Goal: Obtain resource: Obtain resource

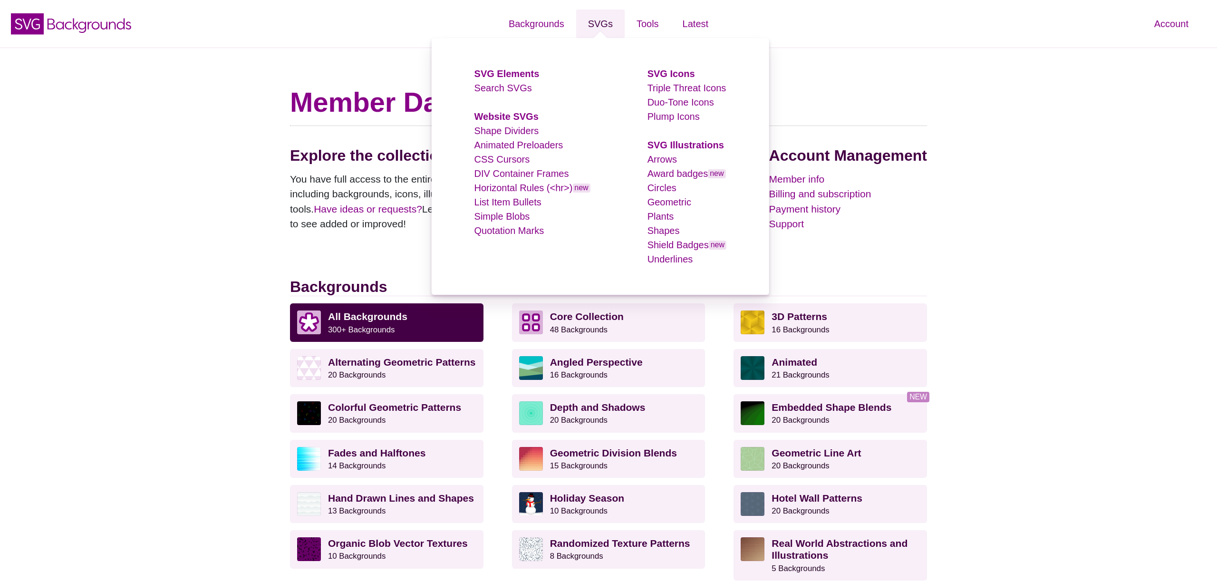
click at [608, 23] on link "SVGs" at bounding box center [600, 24] width 48 height 29
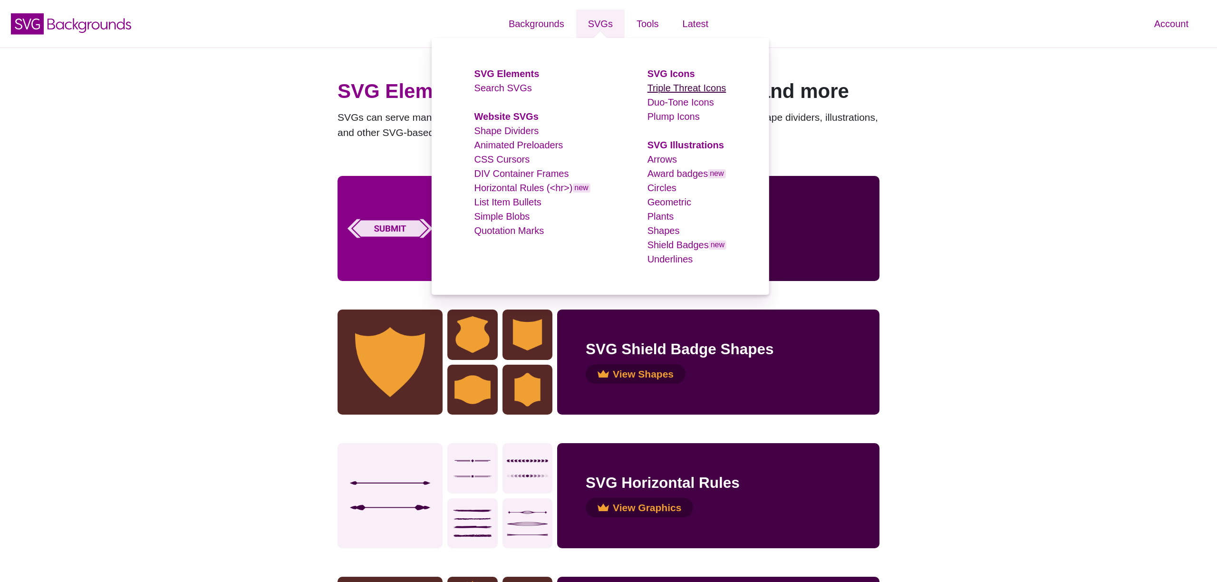
click at [666, 87] on link "Triple Threat Icons" at bounding box center [686, 88] width 79 height 10
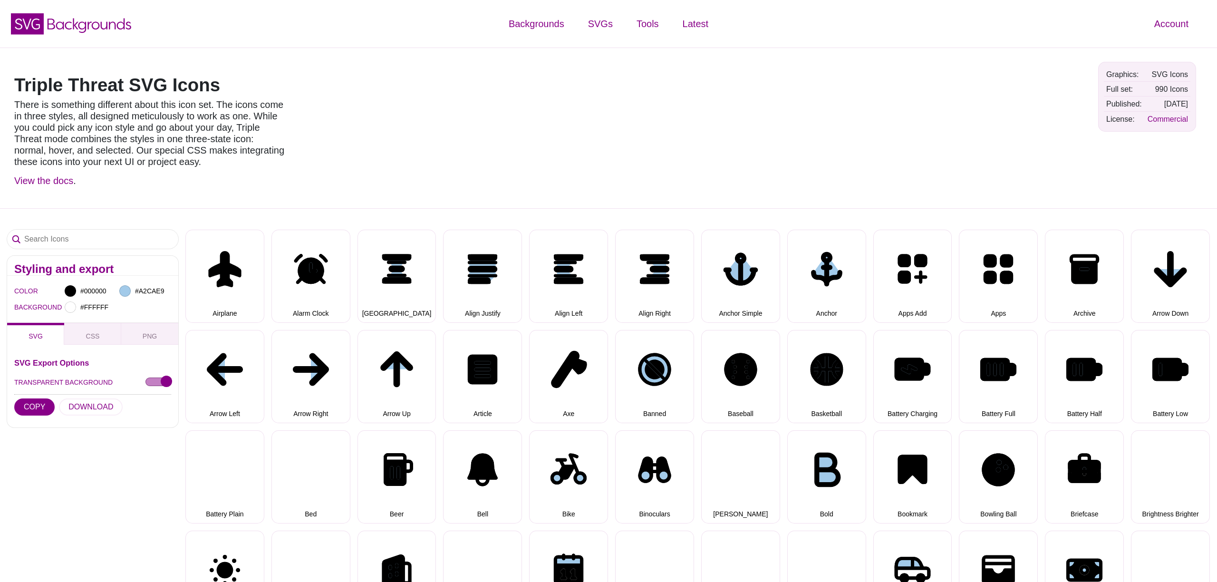
select select "triple threat"
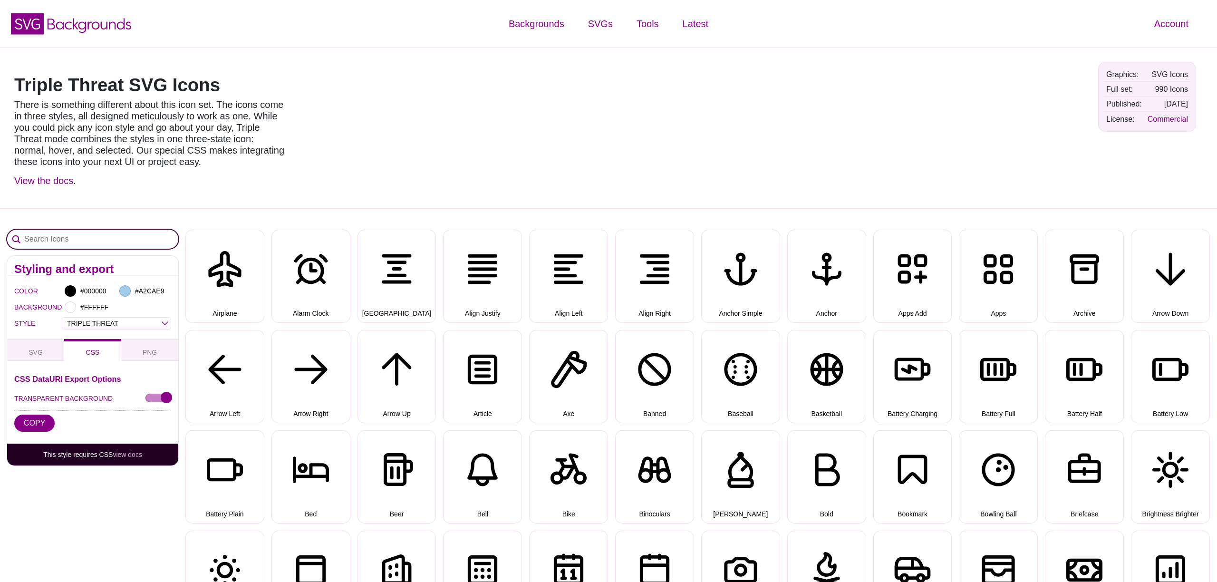
click at [68, 235] on input "Search Icons" at bounding box center [92, 239] width 171 height 19
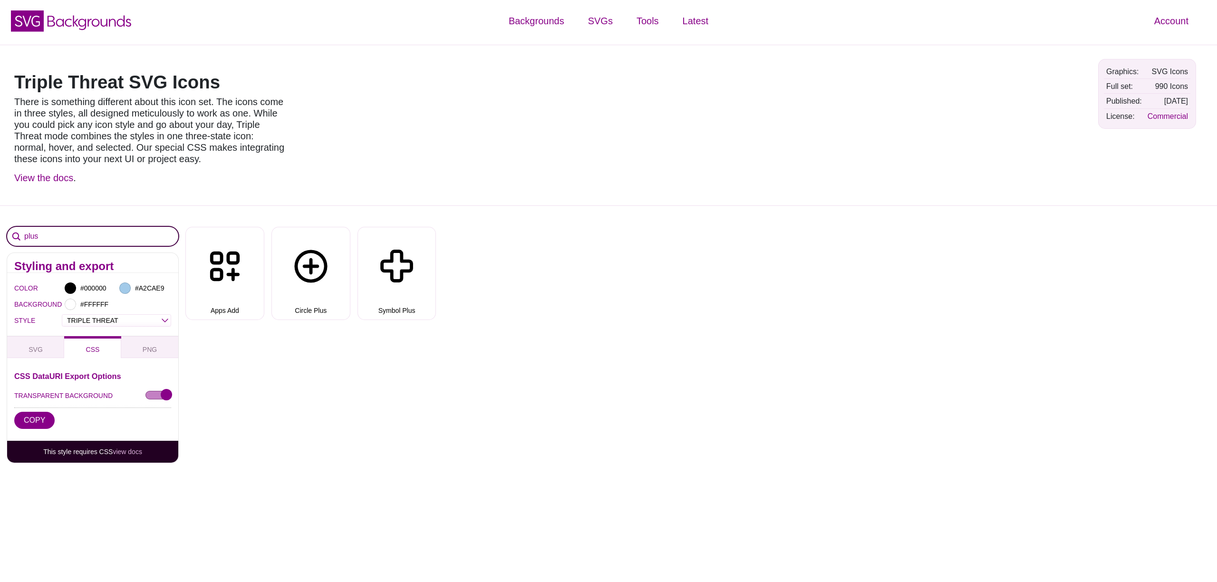
drag, startPoint x: 58, startPoint y: 237, endPoint x: 25, endPoint y: 235, distance: 33.8
click at [25, 235] on input "plus" at bounding box center [92, 236] width 171 height 19
type input "minu"
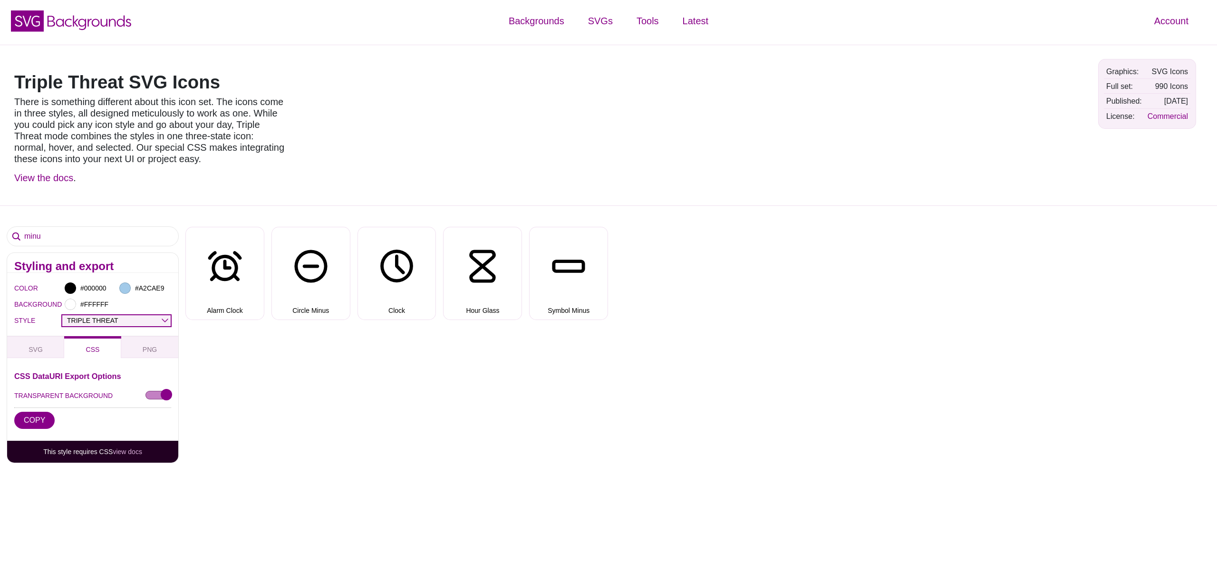
click at [87, 320] on select "OUTLINE DUO-TONE SOLID TRIPLE THREAT DOUBLE TROUBLE" at bounding box center [116, 320] width 108 height 11
select select "solid"
click at [62, 315] on select "OUTLINE DUO-TONE SOLID TRIPLE THREAT DOUBLE TROUBLE" at bounding box center [116, 320] width 108 height 11
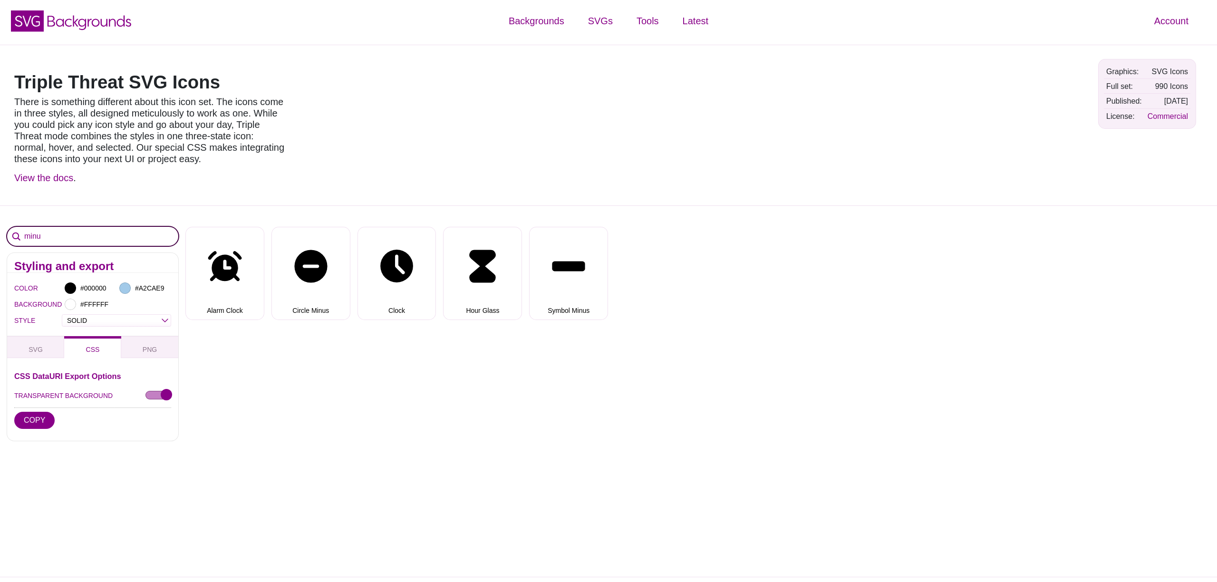
drag, startPoint x: 58, startPoint y: 235, endPoint x: 25, endPoint y: 231, distance: 34.0
click at [25, 231] on input "minu" at bounding box center [92, 236] width 171 height 19
click at [33, 234] on input "plus" at bounding box center [92, 236] width 171 height 19
click at [29, 235] on input "plus" at bounding box center [92, 236] width 171 height 19
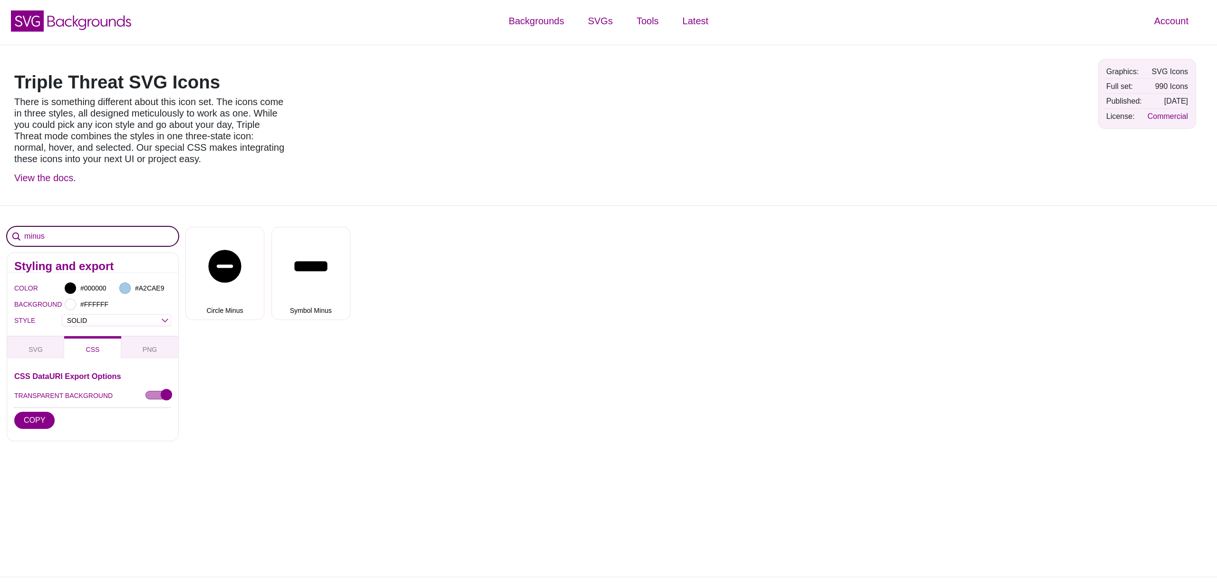
type input "minus"
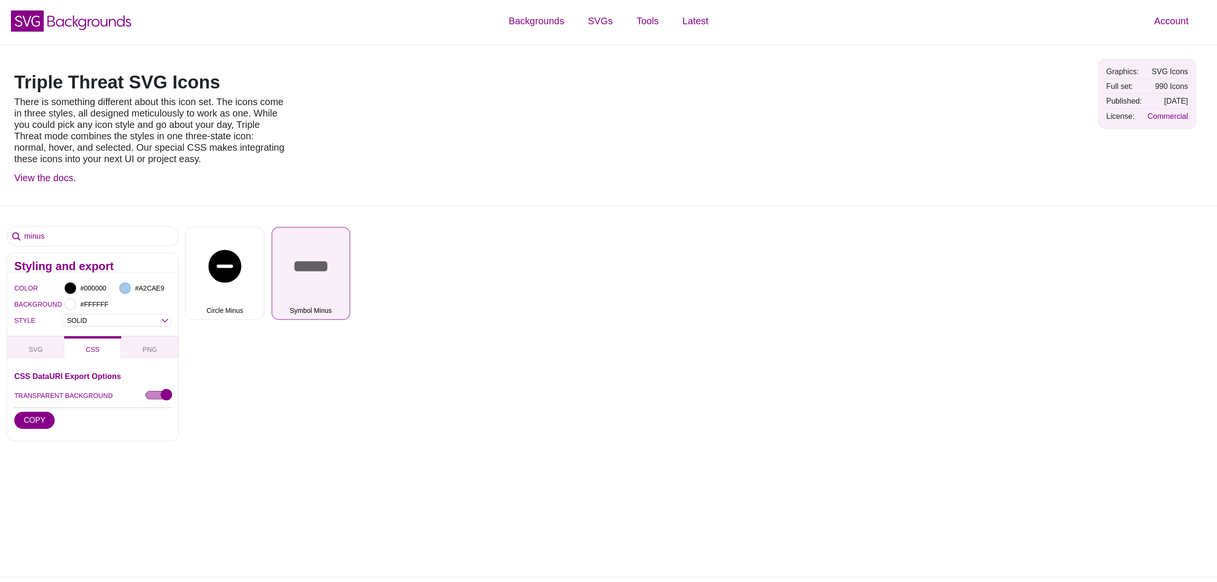
click at [309, 308] on button "Symbol Minus" at bounding box center [310, 273] width 79 height 93
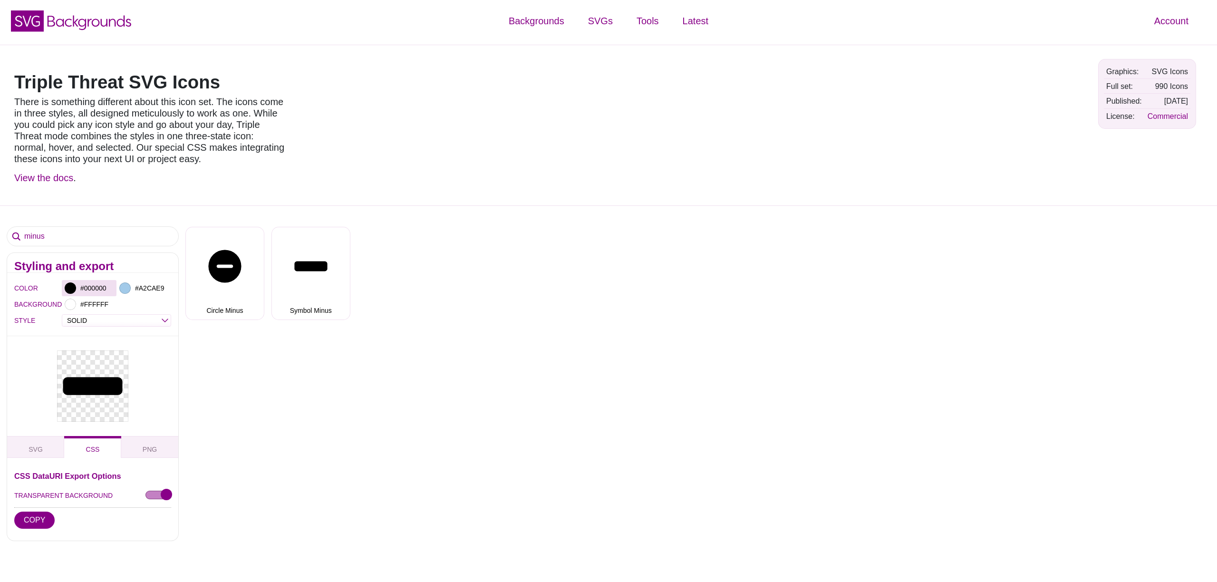
click at [72, 289] on div at bounding box center [70, 287] width 11 height 11
click at [88, 288] on input "#000000" at bounding box center [95, 288] width 35 height 12
type input "#FFFFFF"
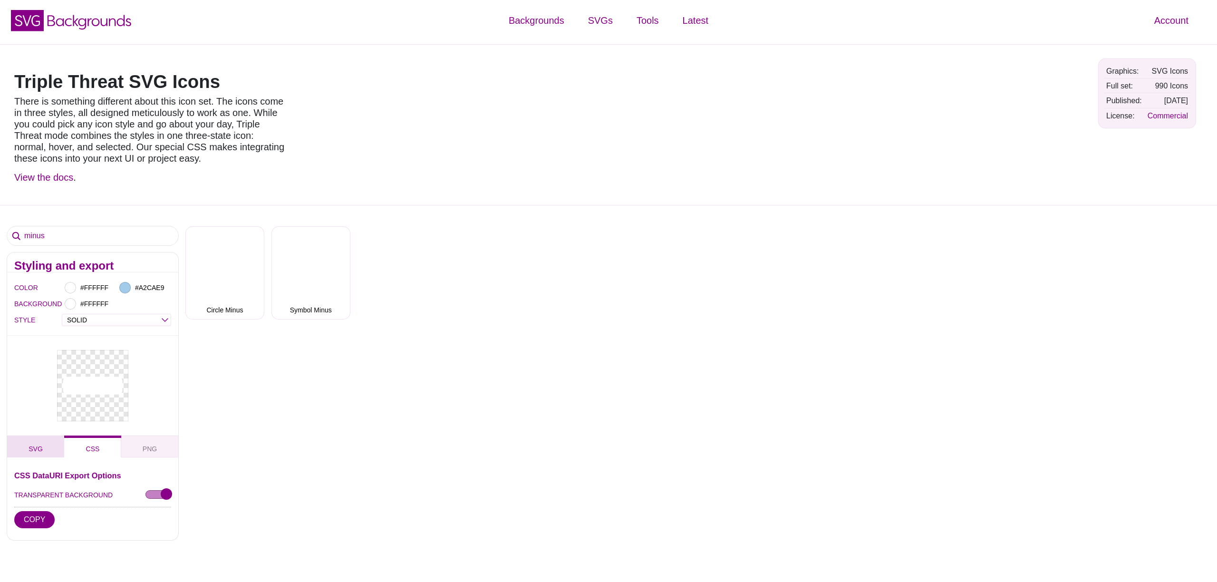
click at [28, 449] on button "SVG" at bounding box center [35, 446] width 57 height 22
click at [92, 520] on button "DOWNLOAD" at bounding box center [91, 519] width 64 height 17
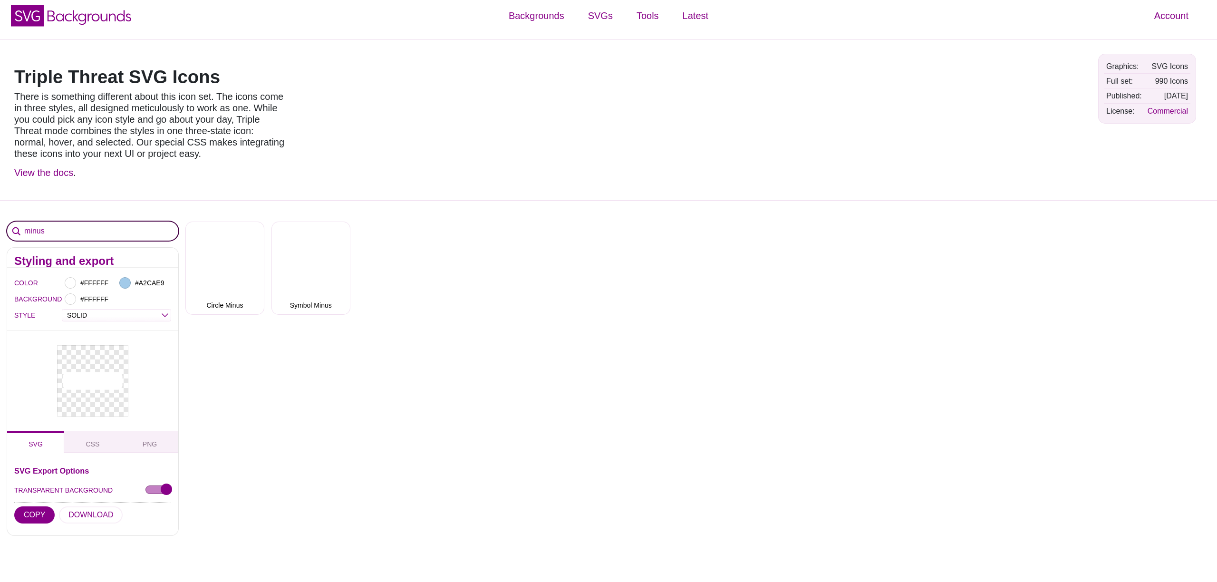
click at [40, 230] on input "minus" at bounding box center [92, 231] width 171 height 19
type input "plus"
click at [87, 284] on input "#FFFFFF" at bounding box center [95, 283] width 35 height 12
click at [172, 292] on div at bounding box center [212, 329] width 197 height 105
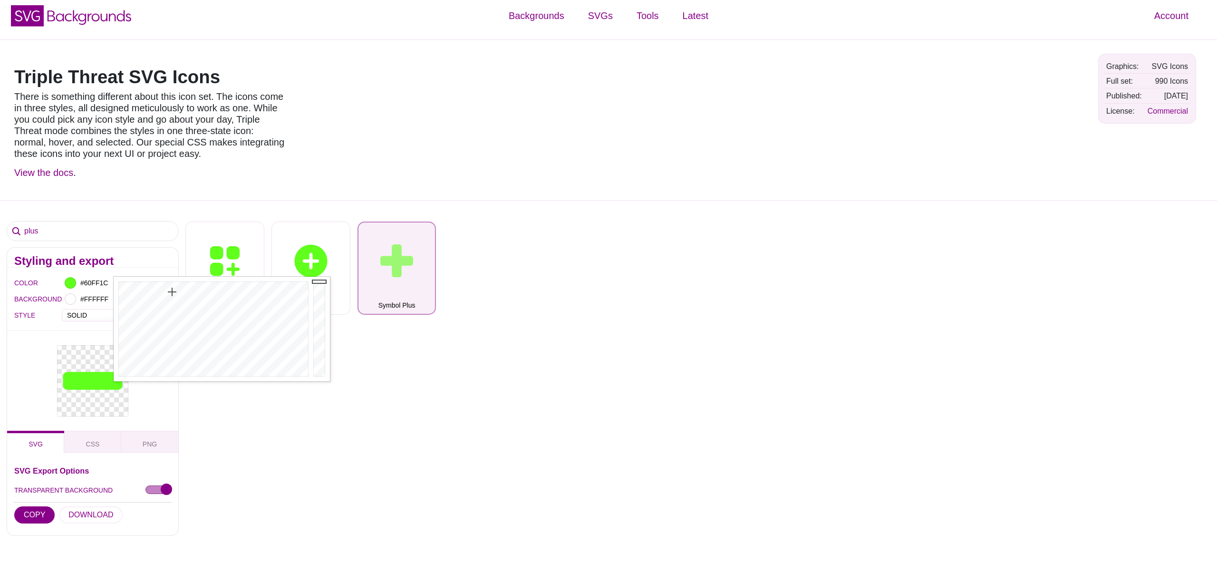
click at [411, 301] on button "Symbol Plus" at bounding box center [396, 268] width 79 height 93
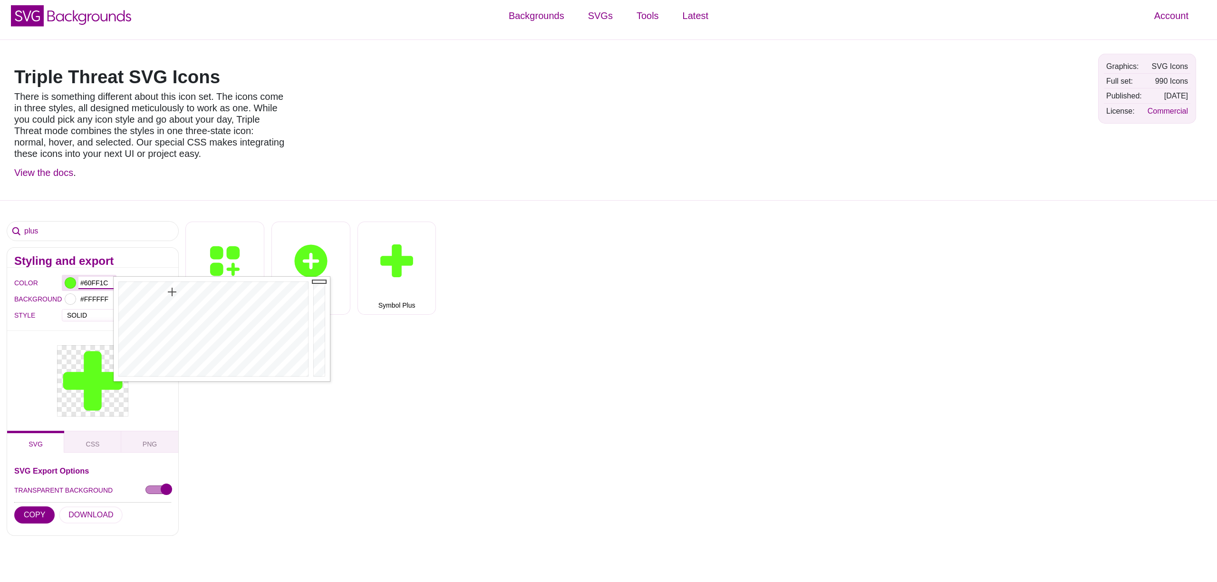
click at [94, 280] on input "#60FF1C" at bounding box center [95, 283] width 35 height 12
type input "#FFFFFF"
click at [100, 531] on div "SVG Export Options TRANSPARENT BACKGROUND COPY DOWNLOAD CSS DataURI Export Opti…" at bounding box center [92, 493] width 171 height 83
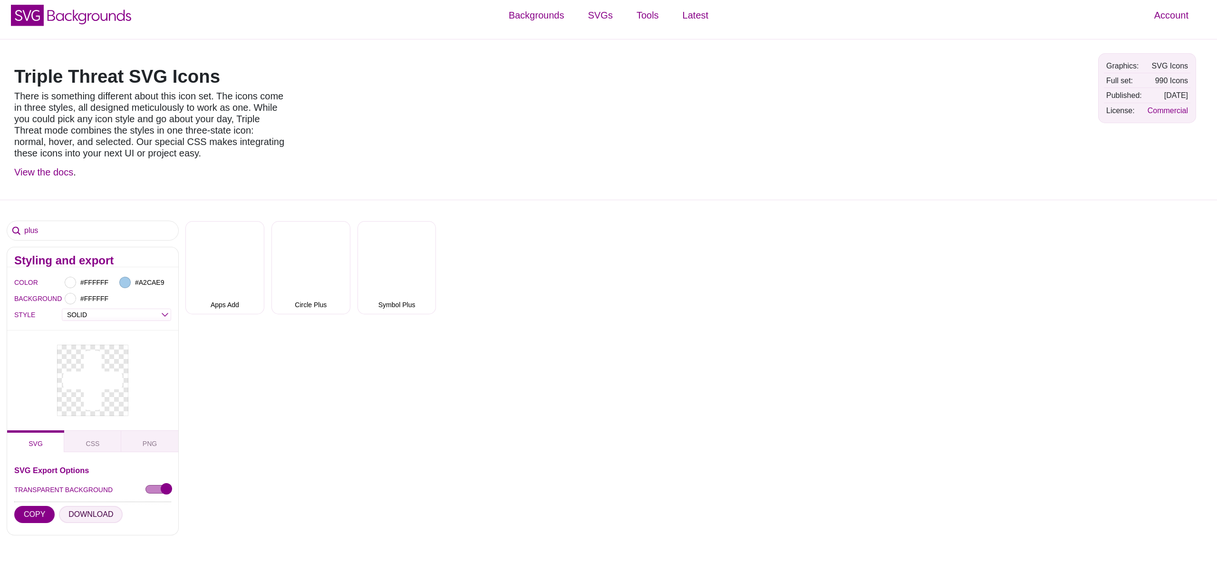
click at [94, 514] on button "DOWNLOAD" at bounding box center [91, 514] width 64 height 17
click at [39, 232] on input "plus" at bounding box center [92, 230] width 171 height 19
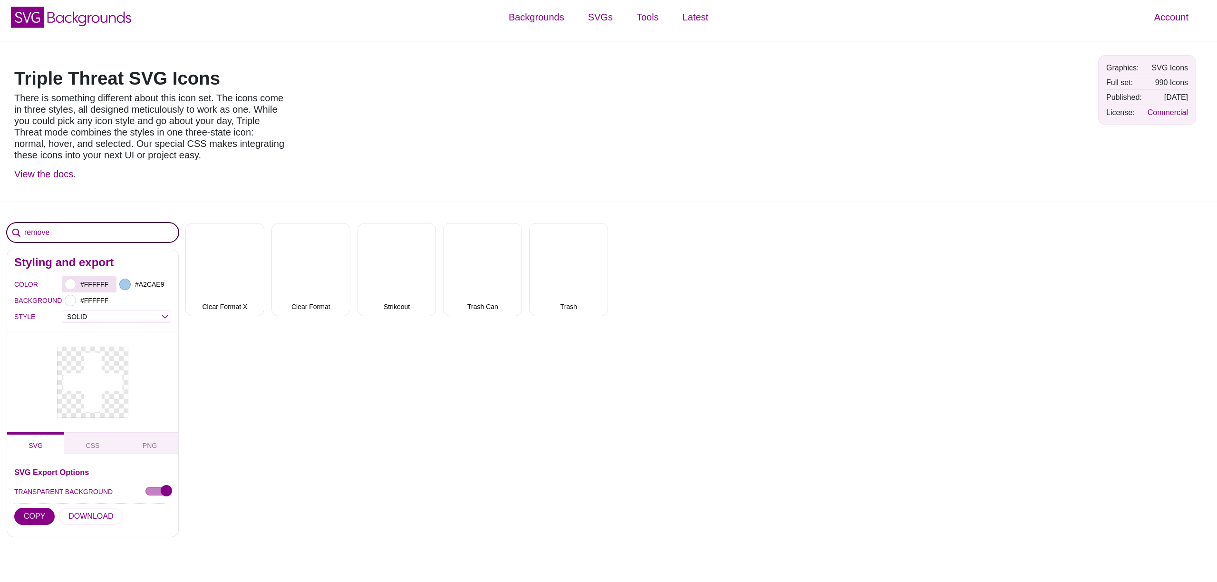
scroll to position [2, 0]
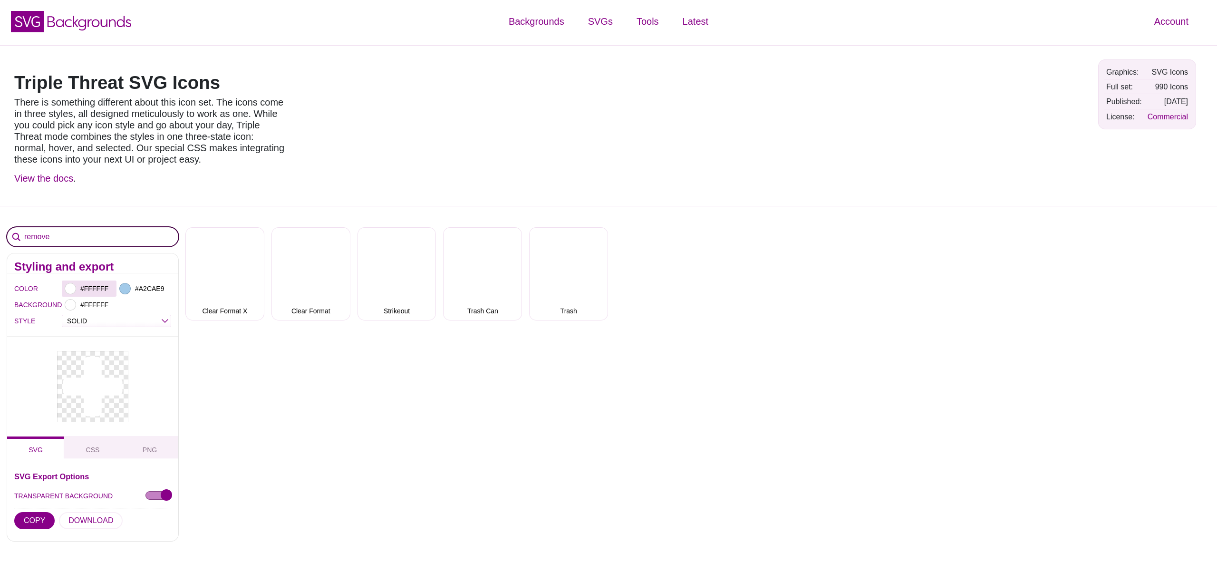
type input "remove"
click at [70, 289] on div at bounding box center [70, 288] width 11 height 11
click at [135, 290] on div at bounding box center [212, 334] width 197 height 105
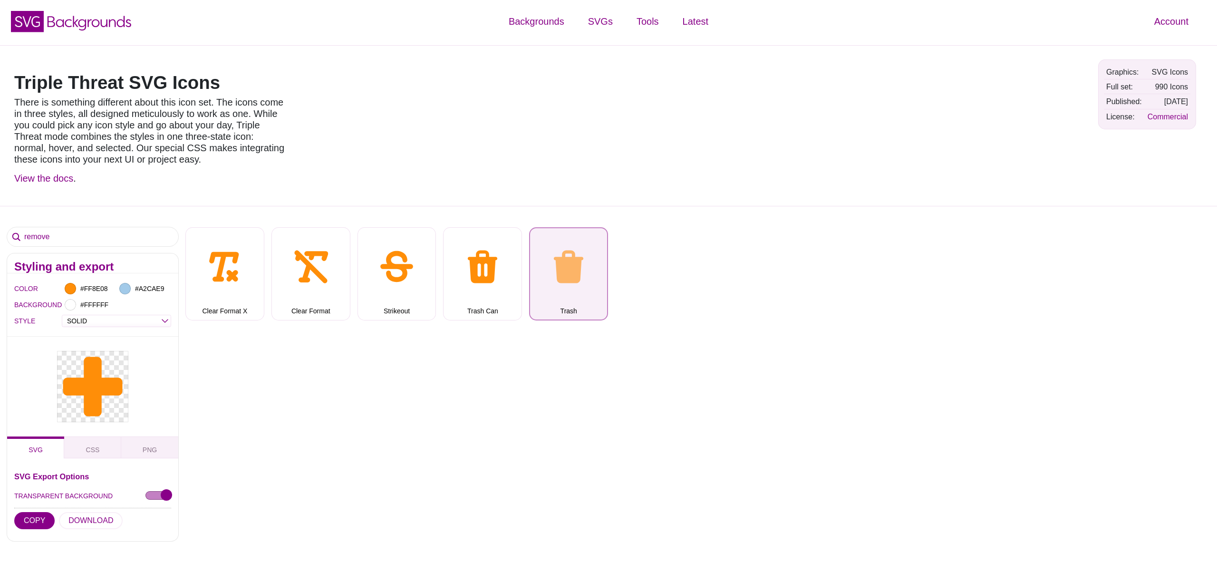
click at [575, 307] on button "Trash" at bounding box center [568, 273] width 79 height 93
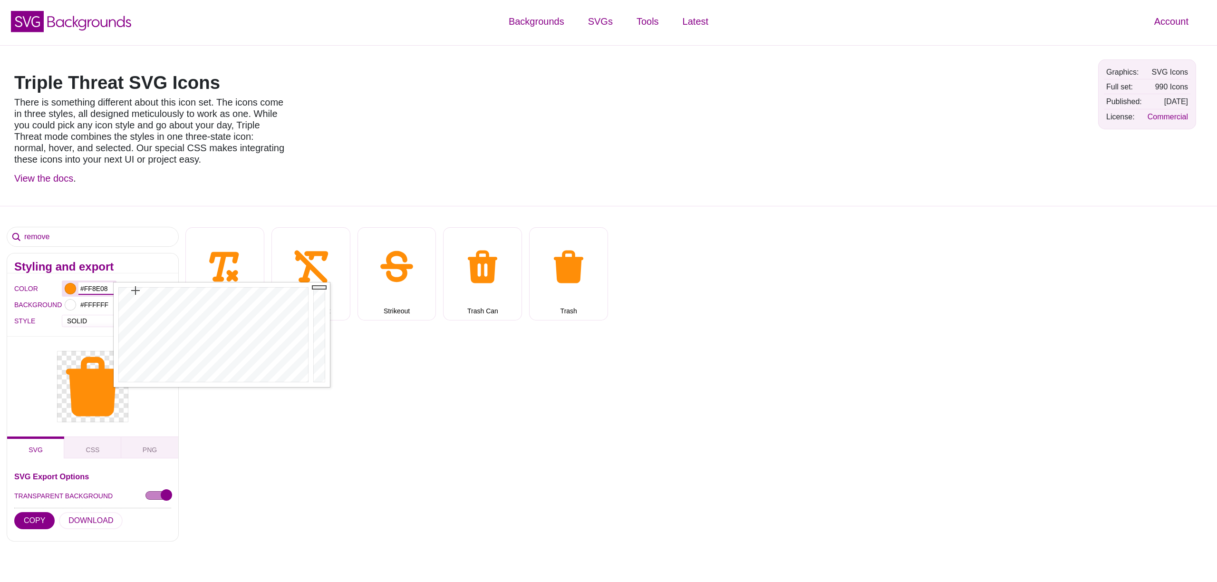
click at [93, 287] on input "#FF8E08" at bounding box center [95, 288] width 35 height 12
type input "#FFFFFF"
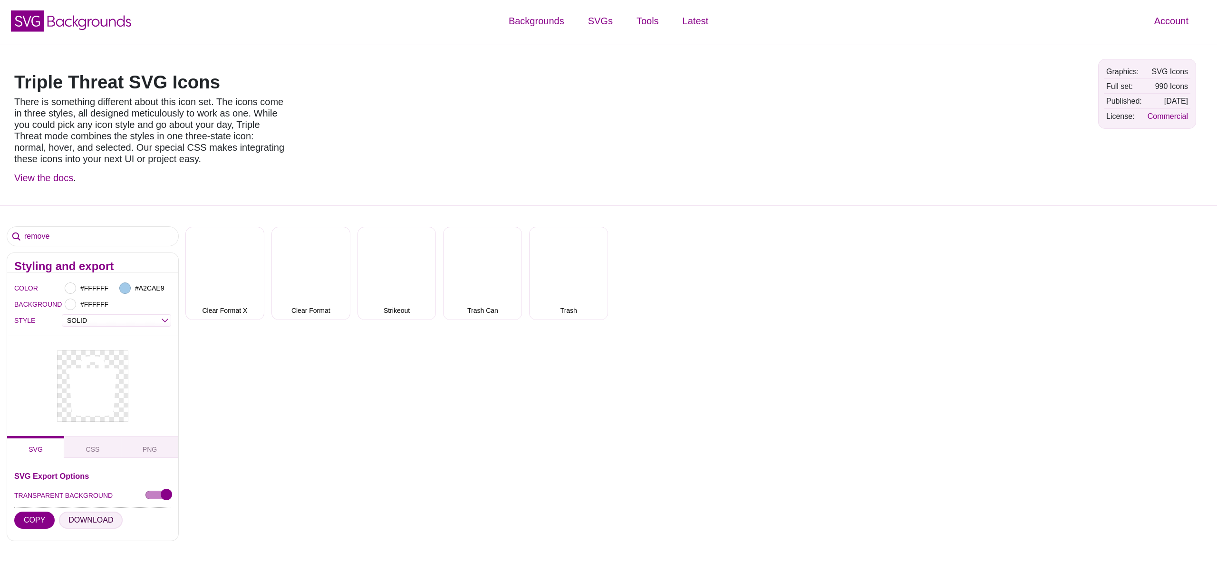
click at [93, 519] on button "DOWNLOAD" at bounding box center [91, 519] width 64 height 17
click at [90, 234] on input "remove" at bounding box center [92, 236] width 171 height 19
type input "magic"
click at [91, 288] on input "#FFFFFF" at bounding box center [95, 288] width 35 height 12
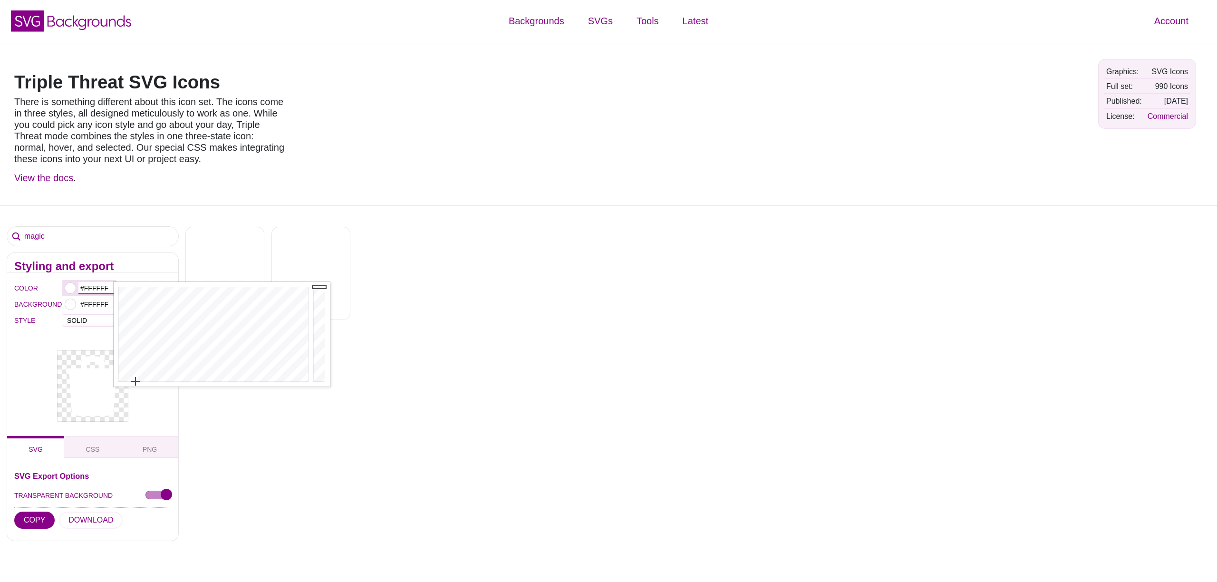
click at [91, 288] on input "#FFFFFF" at bounding box center [95, 288] width 35 height 12
click at [137, 306] on div at bounding box center [212, 334] width 197 height 105
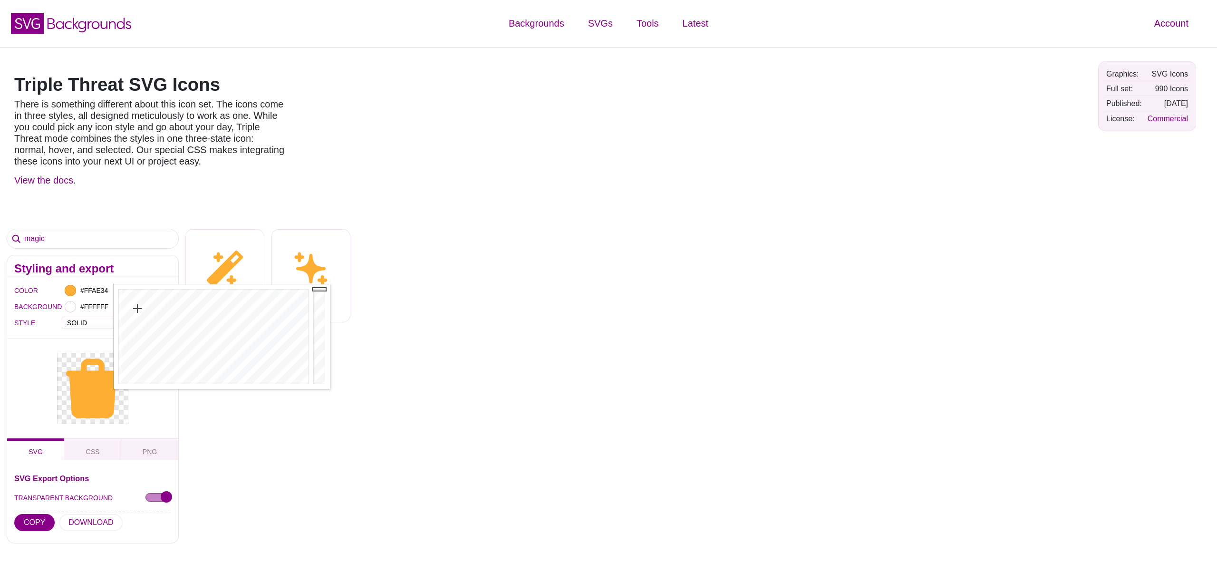
click at [395, 275] on div "Airplane Alarm Clock Align Center Align Justify Align Left Align Right Anchor S…" at bounding box center [701, 272] width 1032 height 100
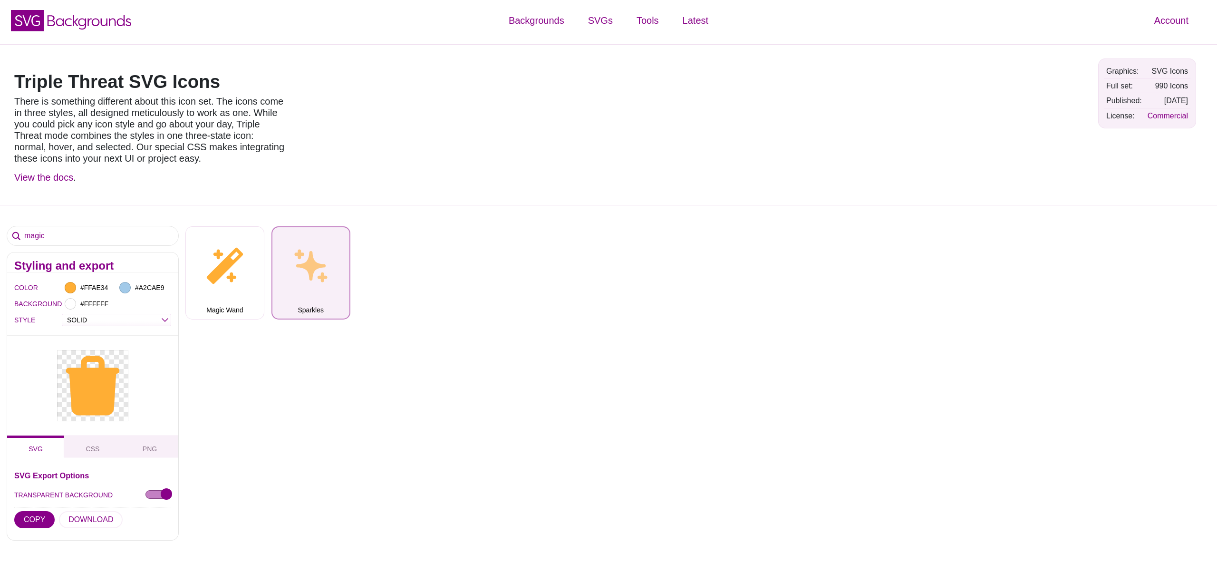
click at [334, 271] on button "Sparkles" at bounding box center [310, 272] width 79 height 93
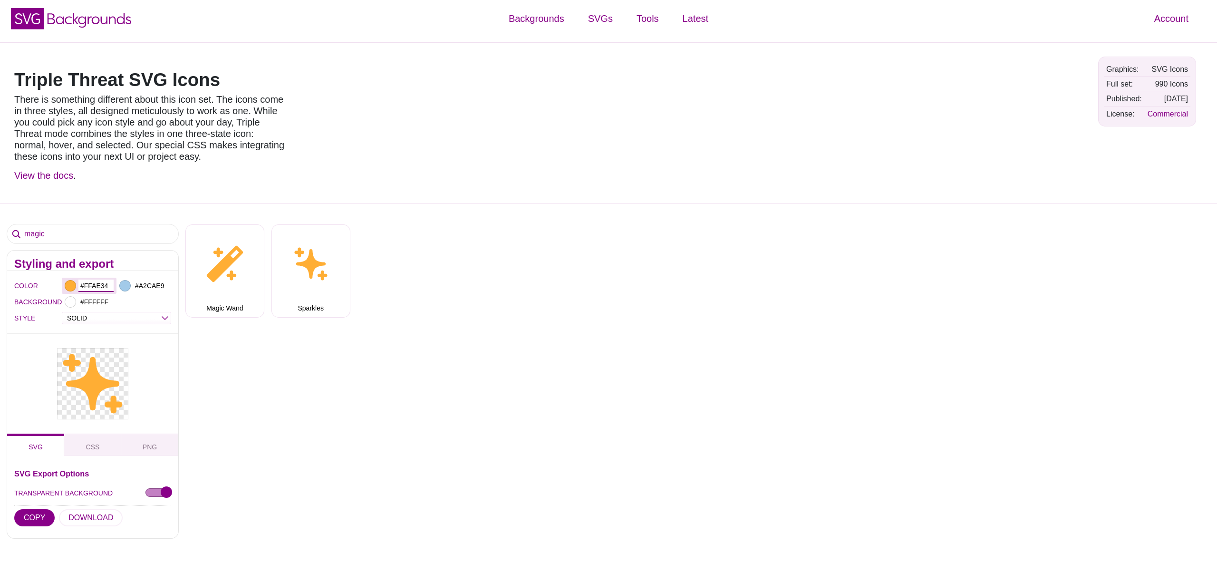
click at [100, 284] on input "#FFAE34" at bounding box center [95, 286] width 35 height 12
type input "#FFFFFF"
click at [227, 536] on div "magic Styling and export COLOR #FFFFFF #A2CAE9 BACKGROUND #FFFFFF STYLE OUTLINE…" at bounding box center [608, 438] width 1217 height 471
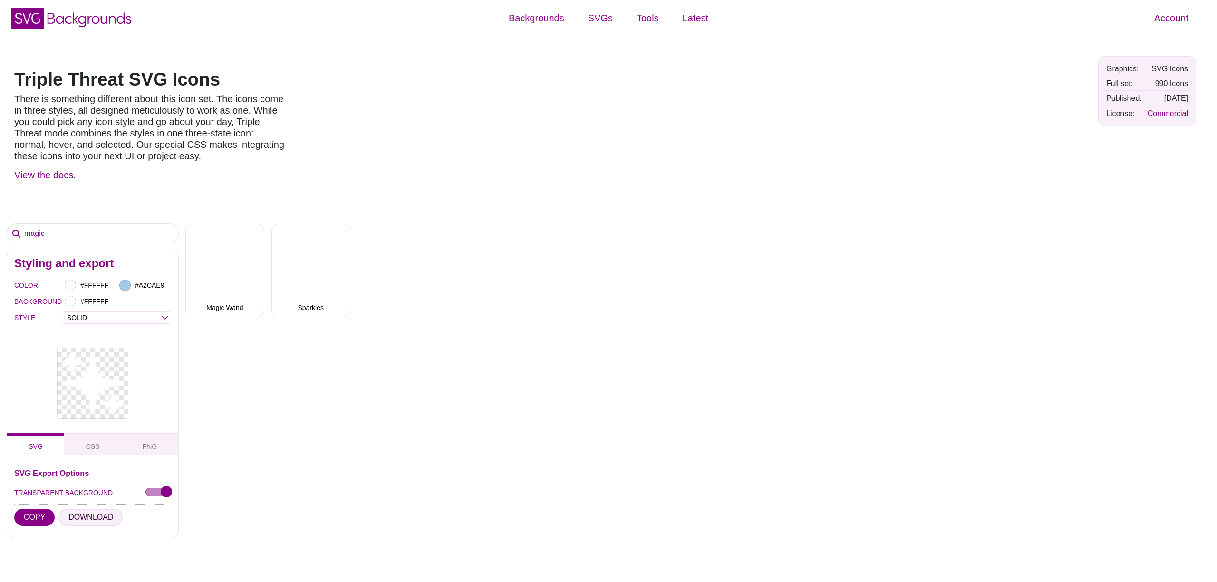
click at [94, 515] on button "DOWNLOAD" at bounding box center [91, 517] width 64 height 17
click at [31, 238] on input "magic" at bounding box center [92, 233] width 171 height 19
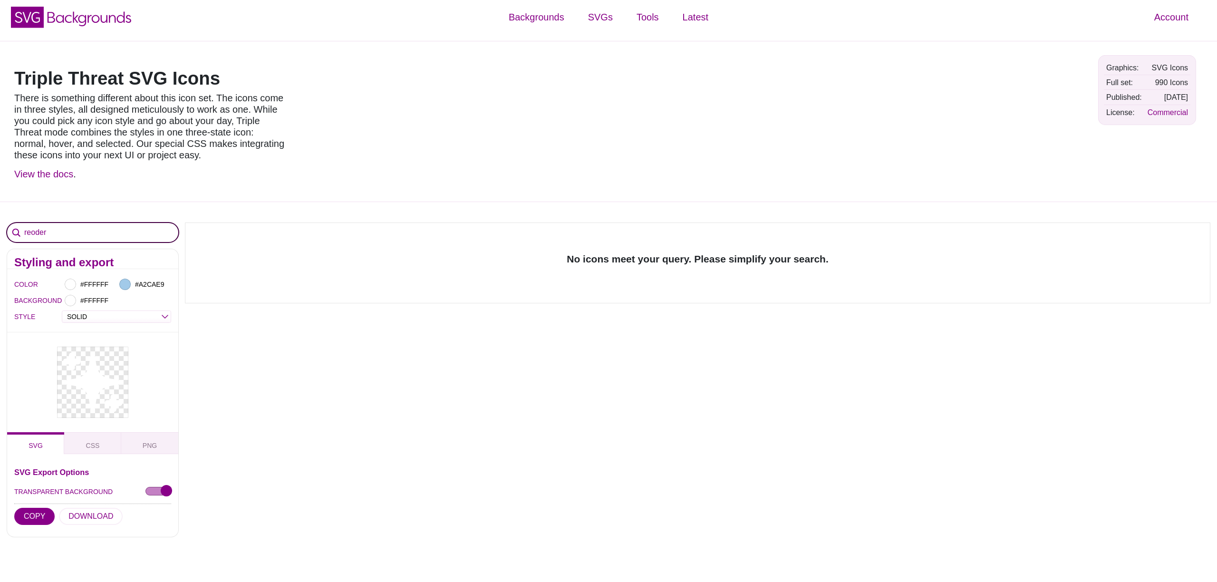
click at [34, 233] on input "reoder" at bounding box center [92, 232] width 171 height 19
click at [44, 232] on input "reorder" at bounding box center [92, 232] width 171 height 19
type input "drag"
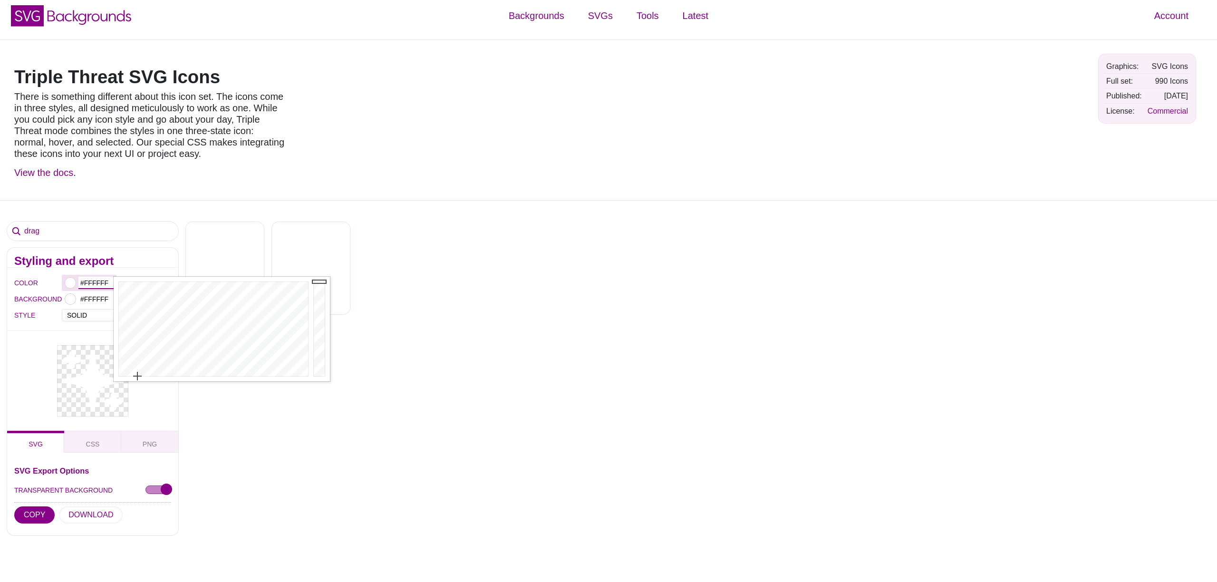
click at [90, 284] on input "#FFFFFF" at bounding box center [95, 283] width 35 height 12
type input "#9FFF34"
click at [165, 301] on div at bounding box center [212, 329] width 197 height 105
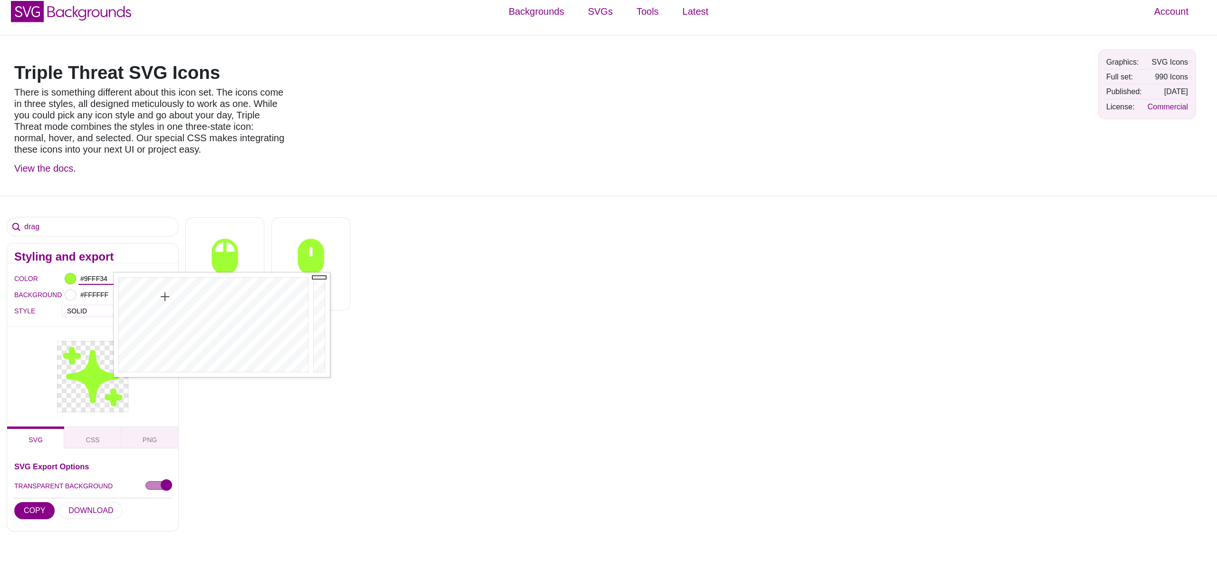
scroll to position [13, 0]
click at [39, 223] on input "drag" at bounding box center [92, 225] width 171 height 19
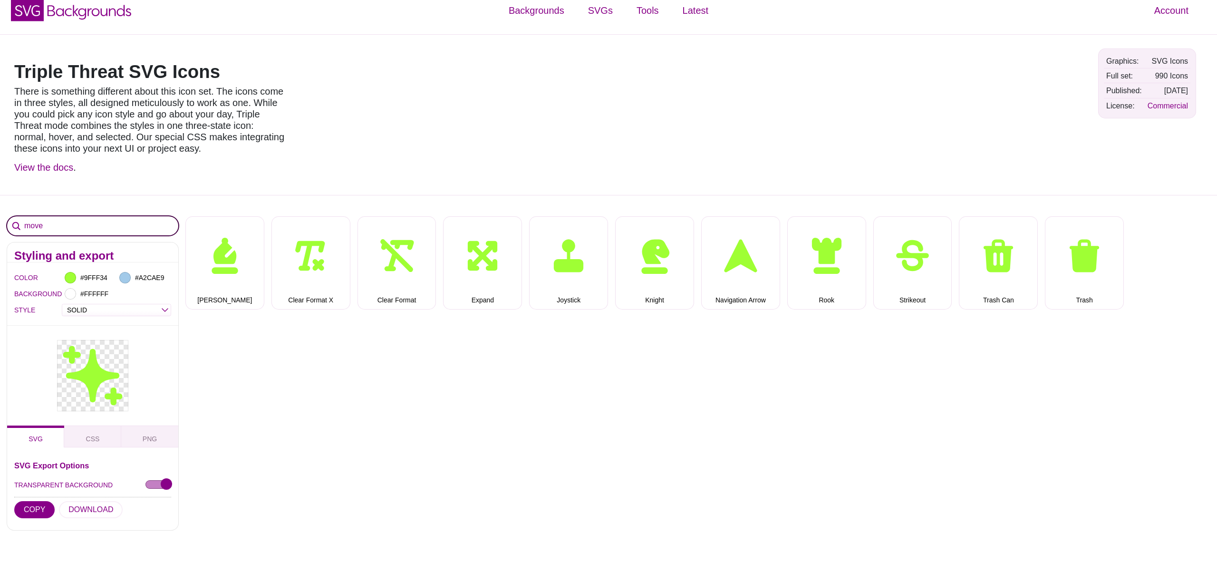
scroll to position [17, 0]
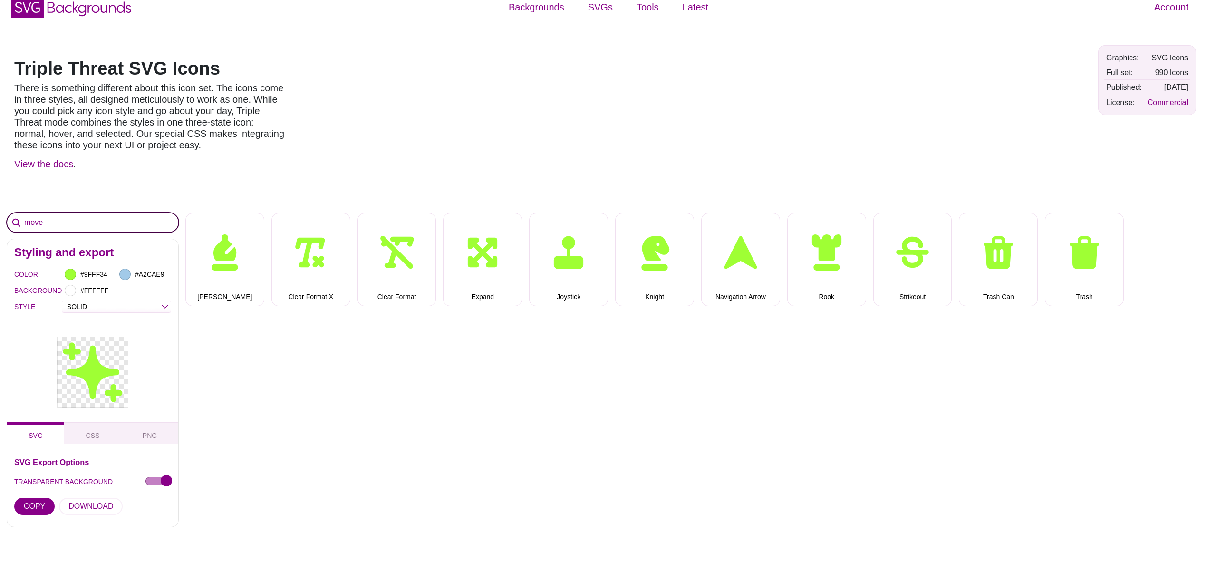
drag, startPoint x: 35, startPoint y: 221, endPoint x: 22, endPoint y: 221, distance: 12.8
click at [22, 221] on input "move" at bounding box center [92, 222] width 171 height 19
click at [32, 221] on input "move" at bounding box center [92, 222] width 171 height 19
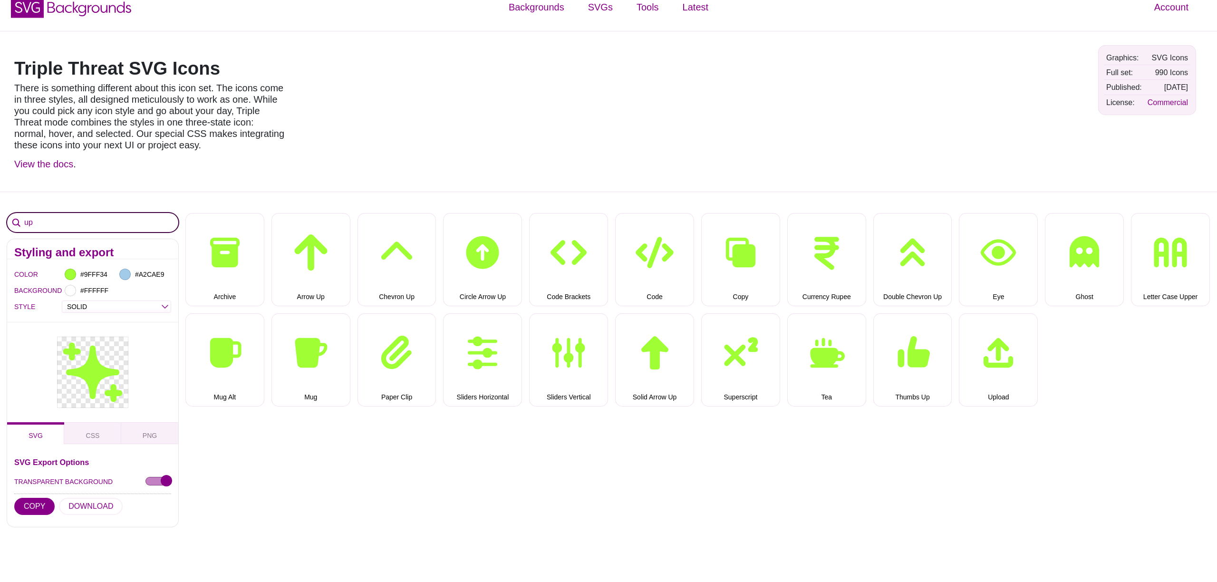
type input "up"
